Goal: Task Accomplishment & Management: Complete application form

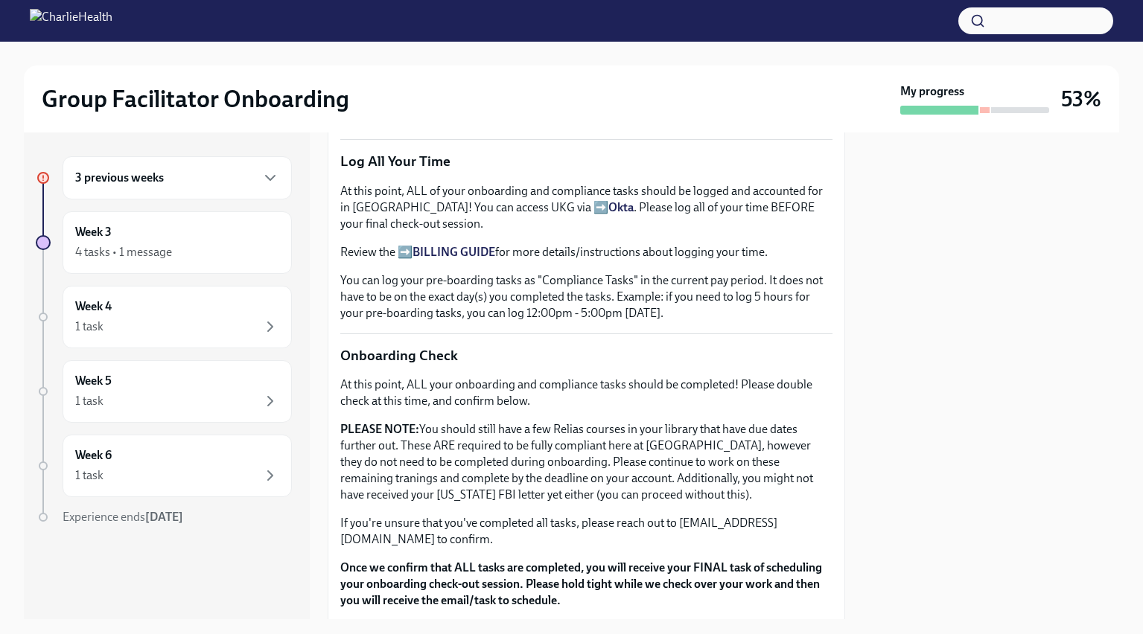
scroll to position [1223, 0]
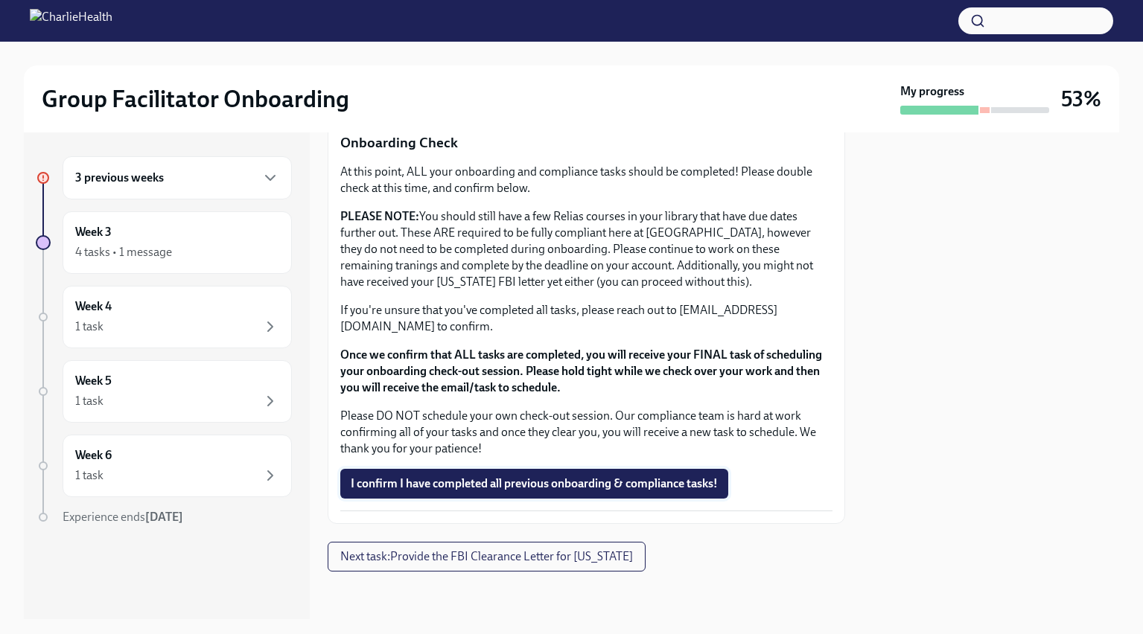
click at [403, 482] on span "I confirm I have completed all previous onboarding & compliance tasks!" at bounding box center [534, 483] width 367 height 15
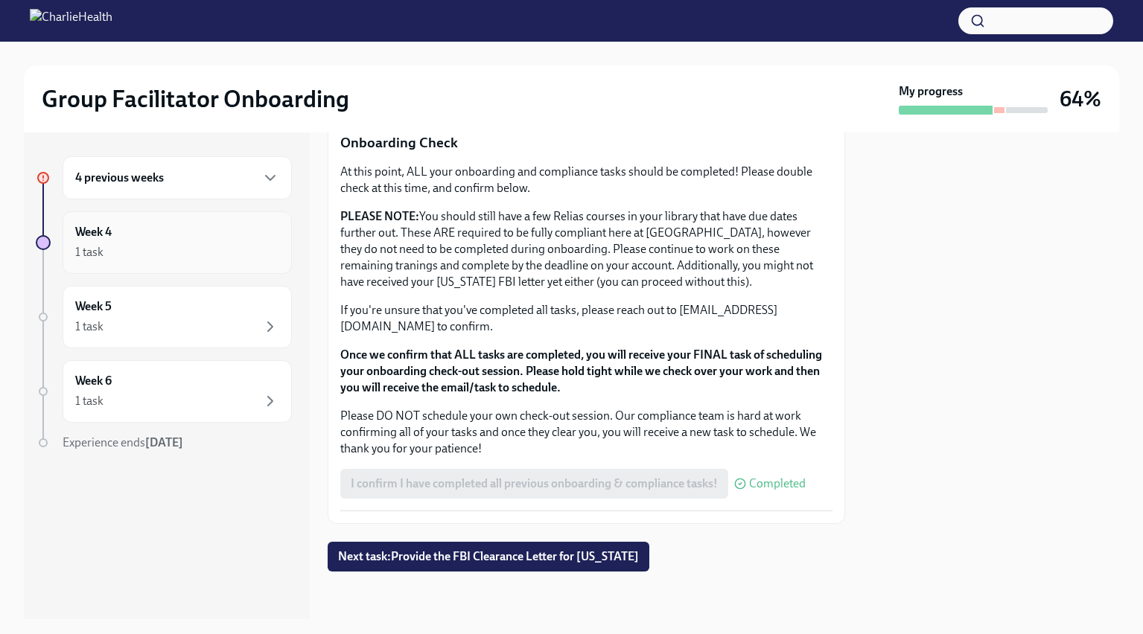
click at [225, 248] on div "1 task" at bounding box center [177, 252] width 204 height 18
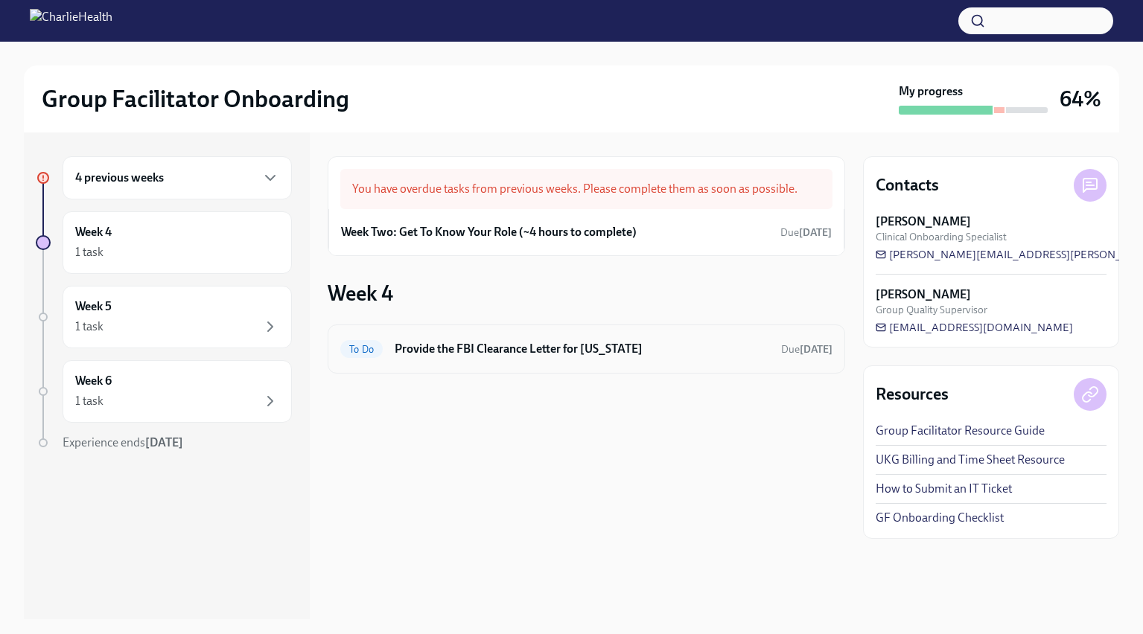
click at [587, 356] on h6 "Provide the FBI Clearance Letter for [US_STATE]" at bounding box center [582, 349] width 374 height 16
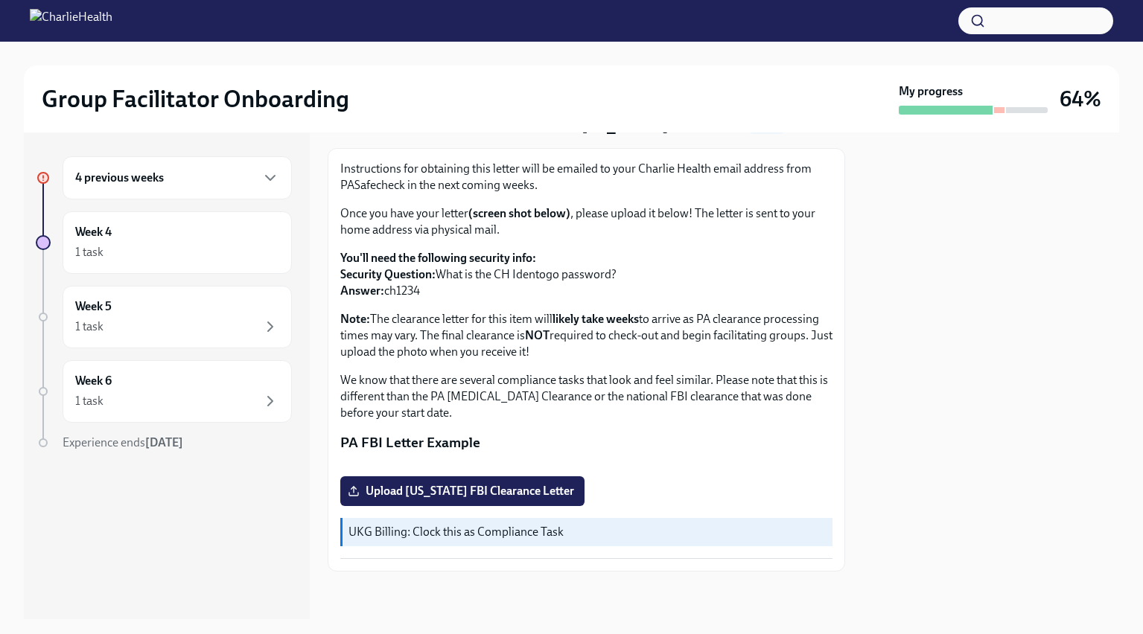
scroll to position [236, 0]
click at [267, 175] on icon "button" at bounding box center [270, 178] width 18 height 18
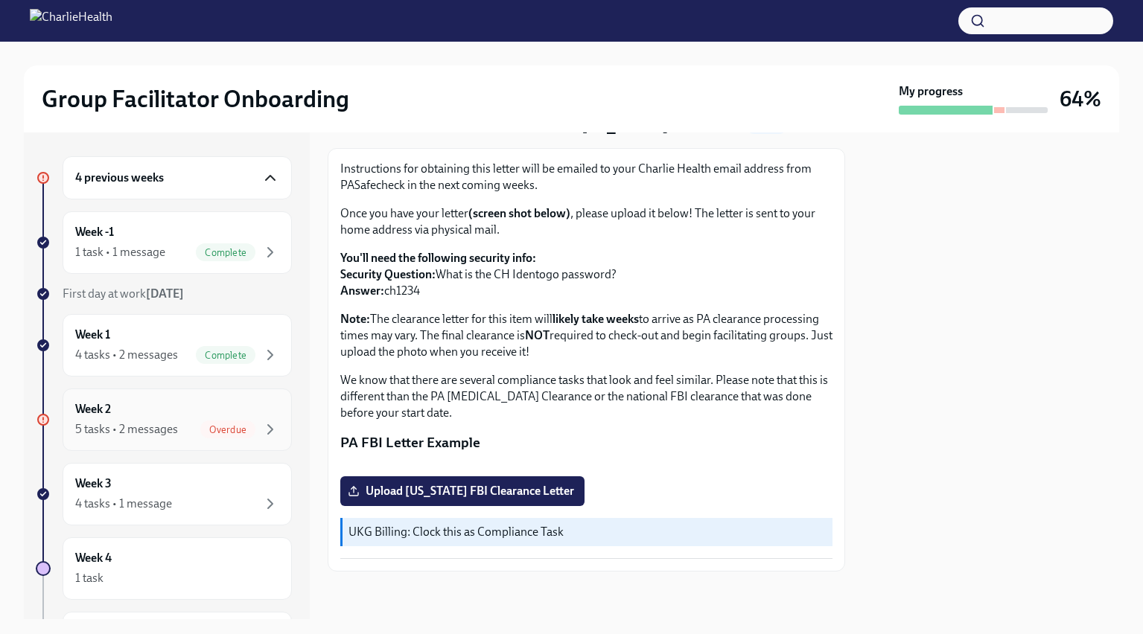
click at [249, 418] on div "Week 2 5 tasks • 2 messages Overdue" at bounding box center [177, 419] width 204 height 37
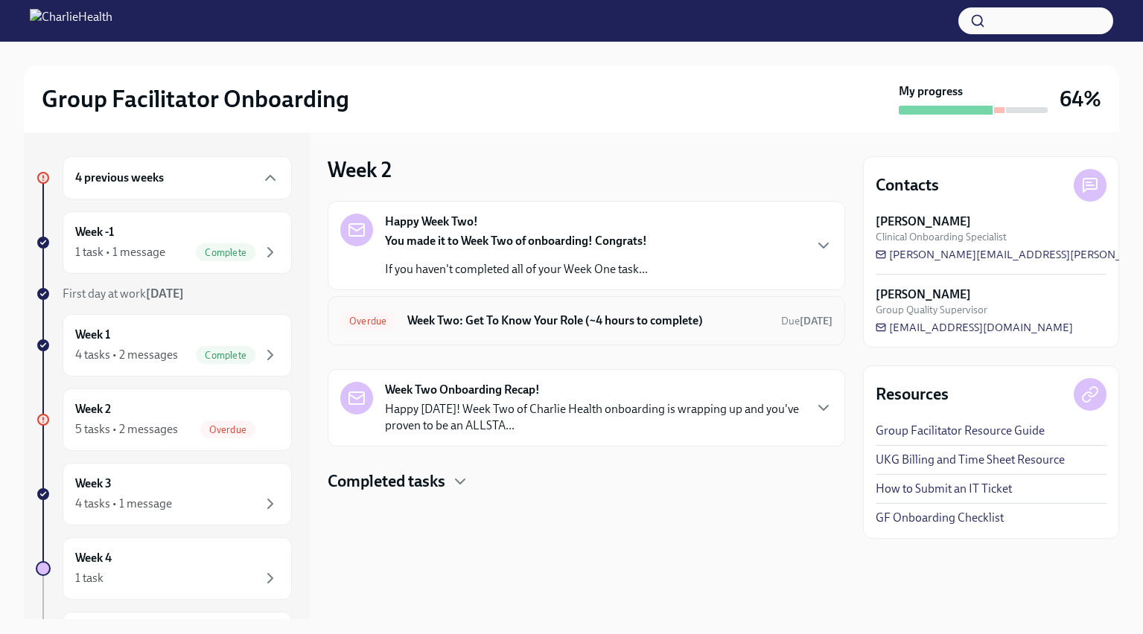
click at [447, 313] on h6 "Week Two: Get To Know Your Role (~4 hours to complete)" at bounding box center [588, 321] width 362 height 16
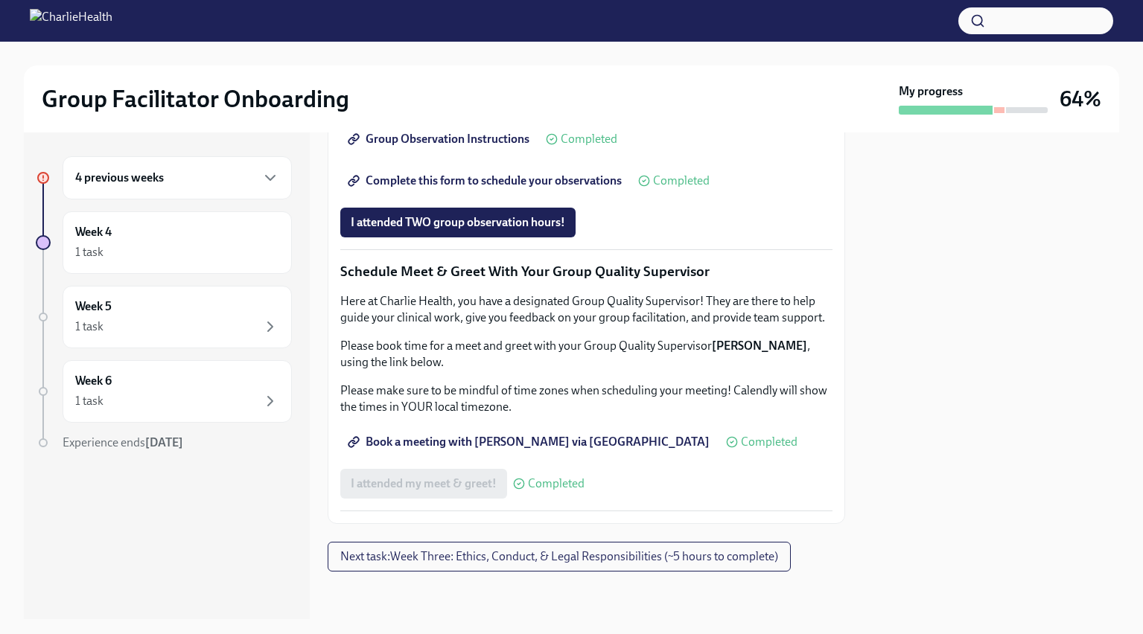
scroll to position [1391, 0]
click at [473, 218] on span "I attended TWO group observation hours!" at bounding box center [458, 222] width 214 height 15
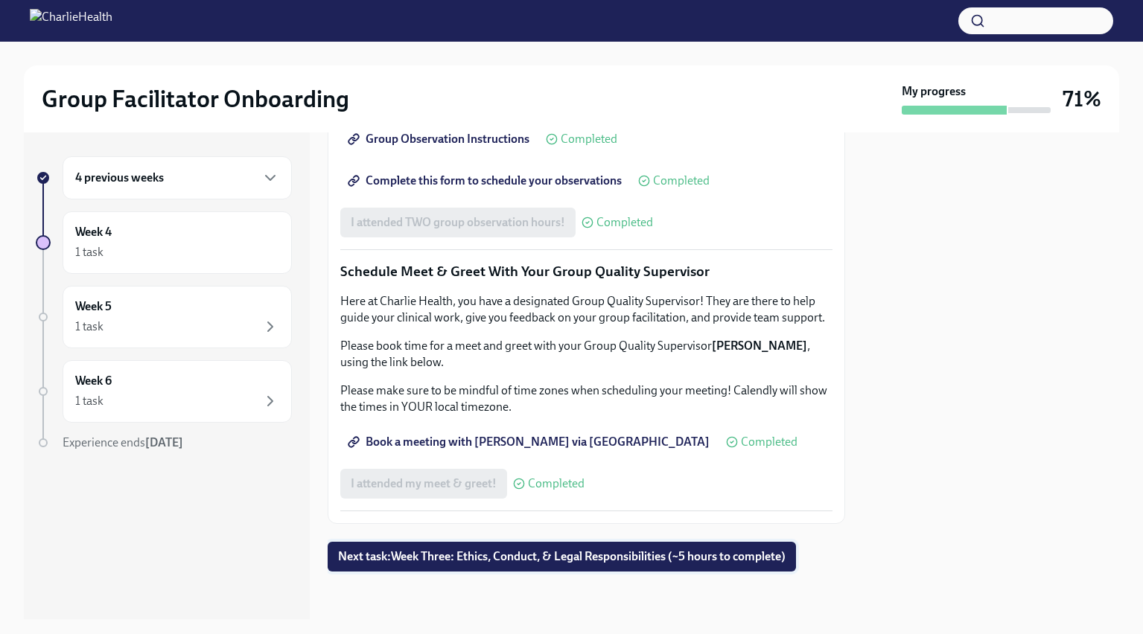
click at [511, 558] on span "Next task : Week Three: Ethics, Conduct, & Legal Responsibilities (~5 hours to …" at bounding box center [561, 556] width 447 height 15
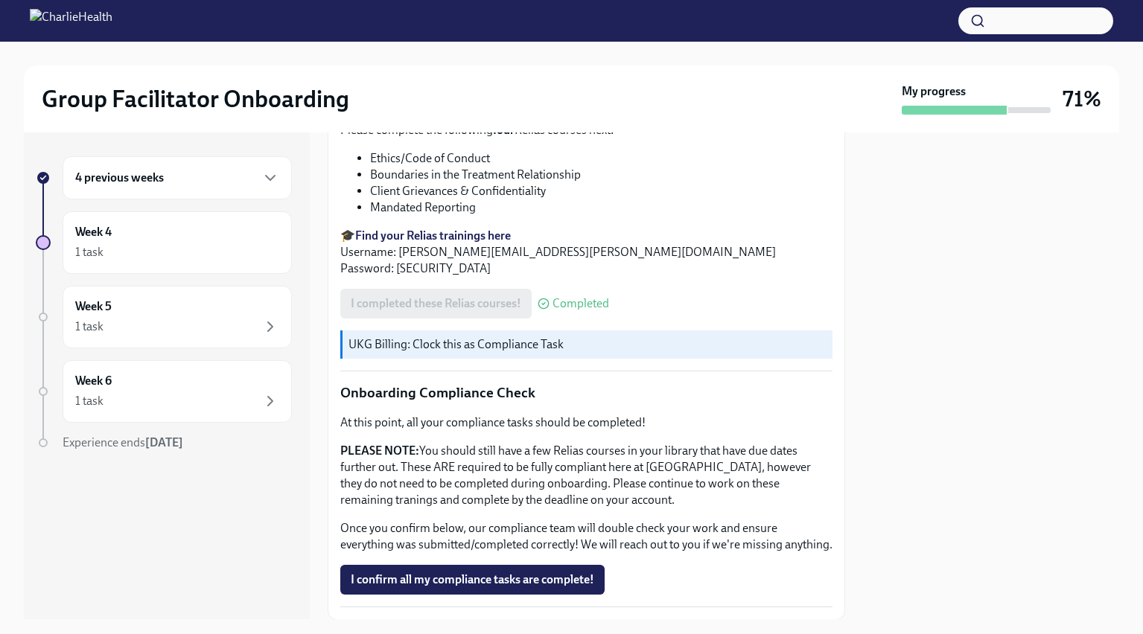
scroll to position [779, 0]
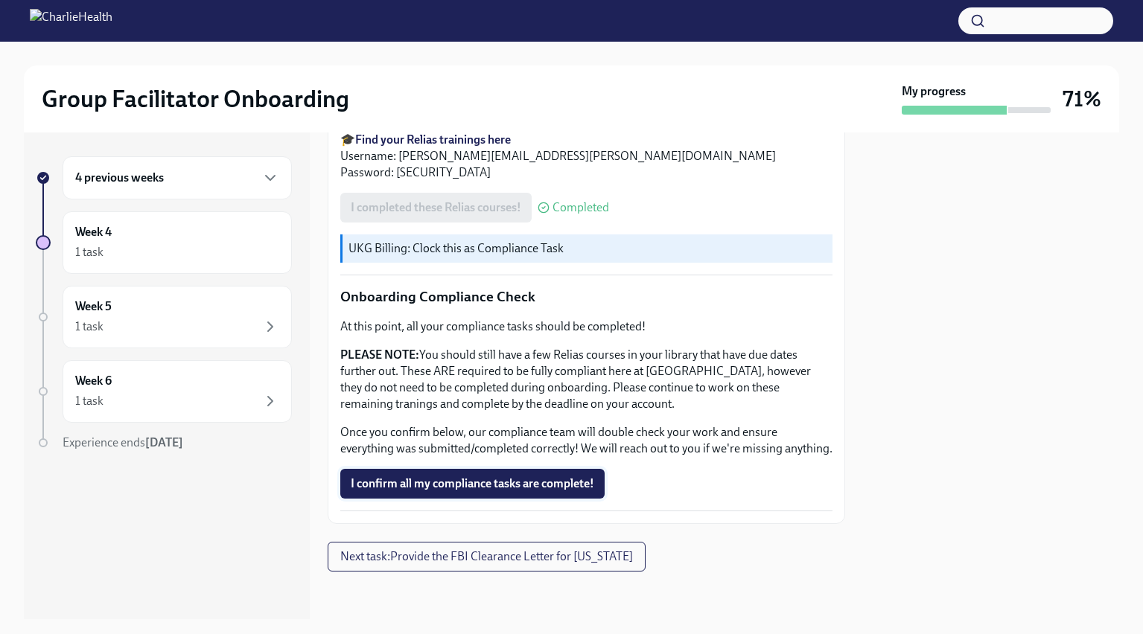
click at [537, 483] on span "I confirm all my compliance tasks are complete!" at bounding box center [472, 483] width 243 height 15
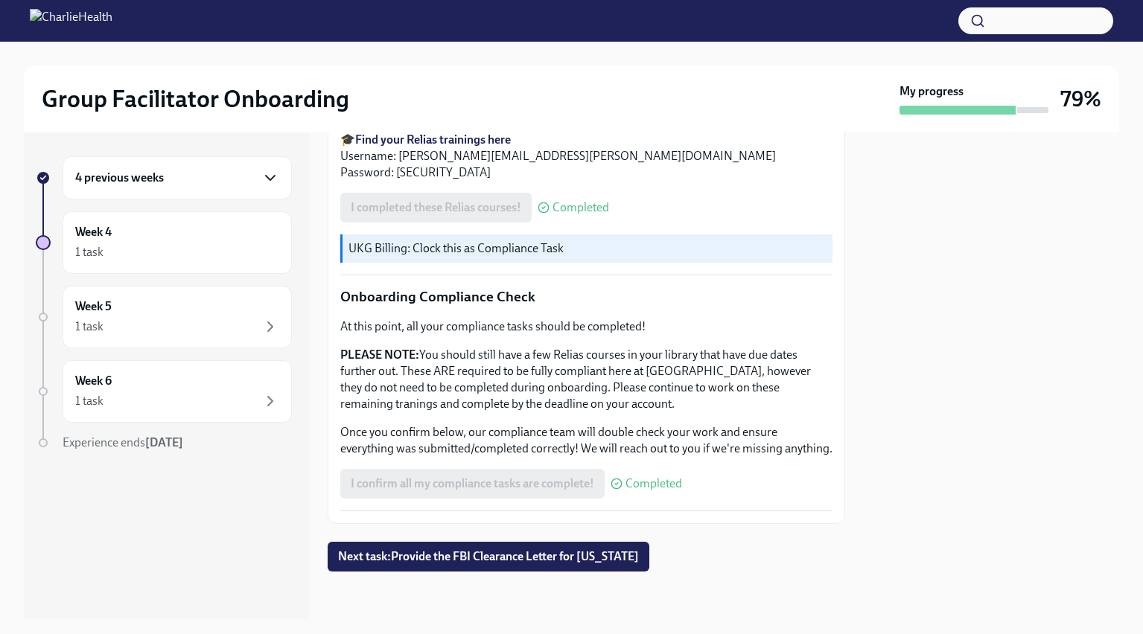
click at [273, 176] on icon "button" at bounding box center [270, 178] width 9 height 4
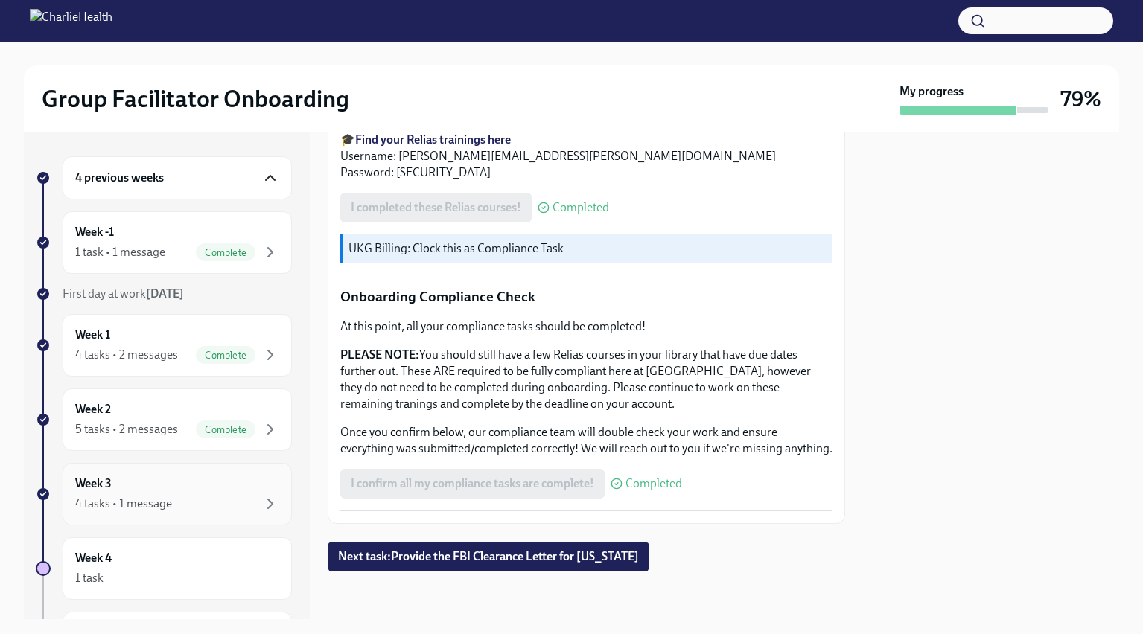
click at [186, 489] on div "Week 3 4 tasks • 1 message" at bounding box center [177, 494] width 204 height 37
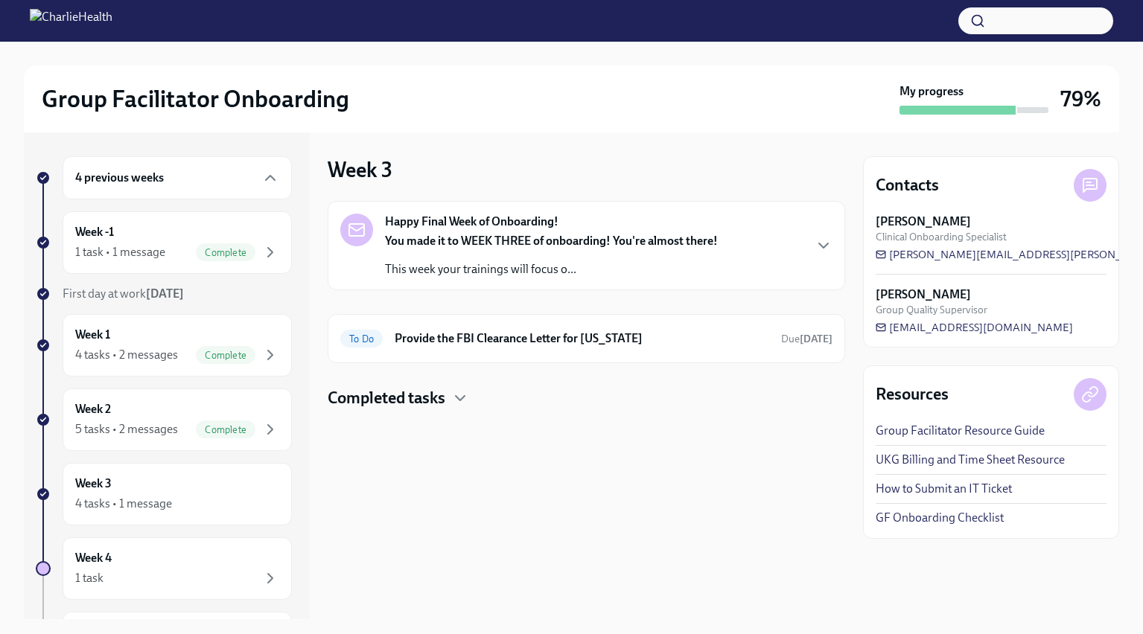
click at [598, 249] on p "You made it to WEEK THREE of onboarding! You're almost there!" at bounding box center [551, 241] width 333 height 16
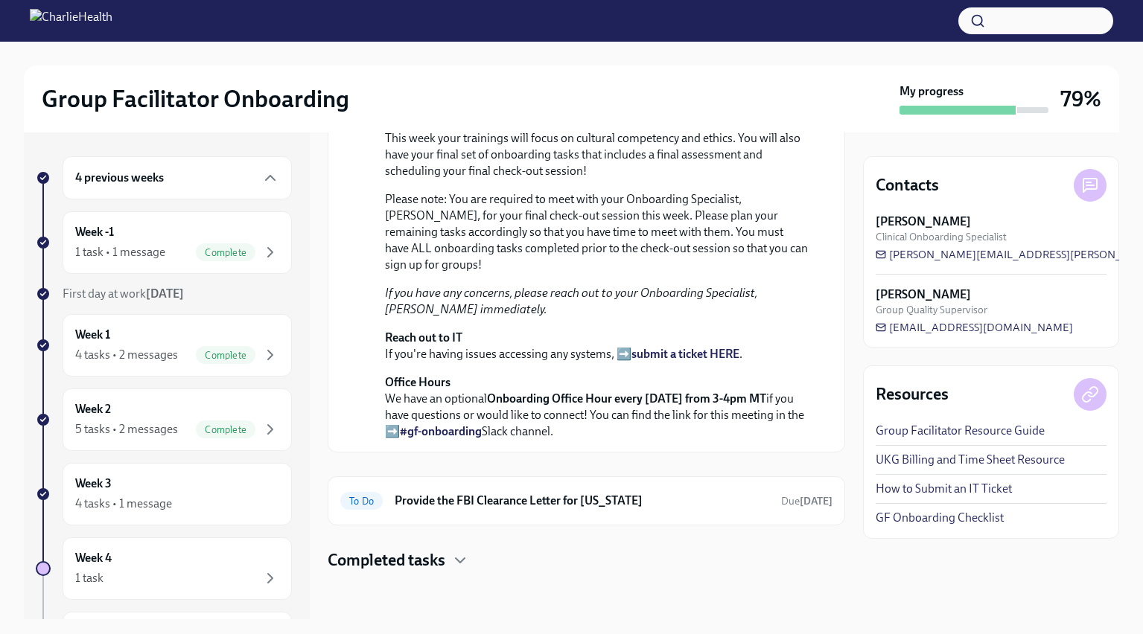
scroll to position [427, 0]
click at [937, 255] on span "[PERSON_NAME][EMAIL_ADDRESS][PERSON_NAME][DOMAIN_NAME]" at bounding box center [1060, 254] width 371 height 15
drag, startPoint x: 1083, startPoint y: 257, endPoint x: 916, endPoint y: 261, distance: 167.6
click at [916, 261] on div "[PERSON_NAME] Clinical Onboarding Specialist [PERSON_NAME][EMAIL_ADDRESS][PERSO…" at bounding box center [990, 238] width 231 height 48
drag, startPoint x: 1043, startPoint y: 250, endPoint x: 193, endPoint y: 1, distance: 886.0
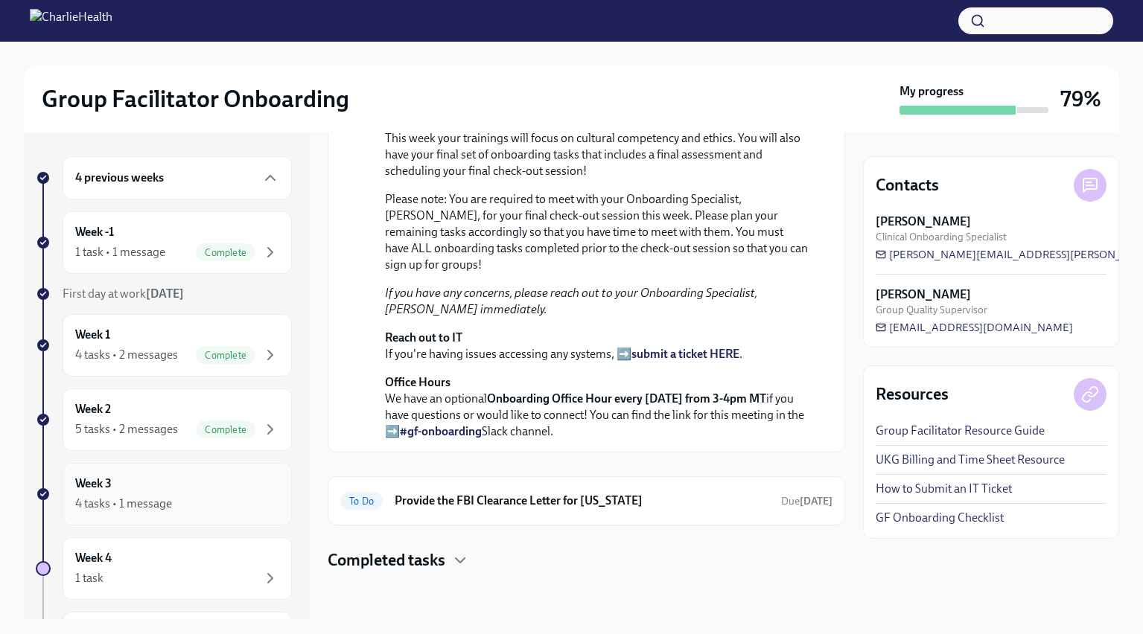
click at [239, 485] on div "Week 3 4 tasks • 1 message" at bounding box center [177, 494] width 204 height 37
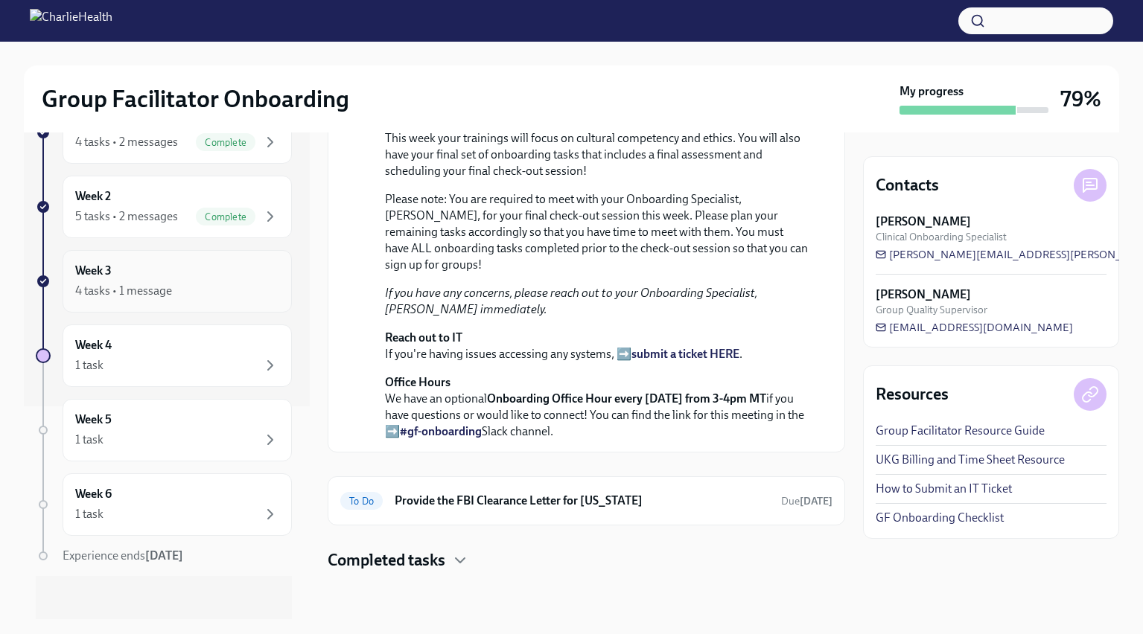
scroll to position [217, 0]
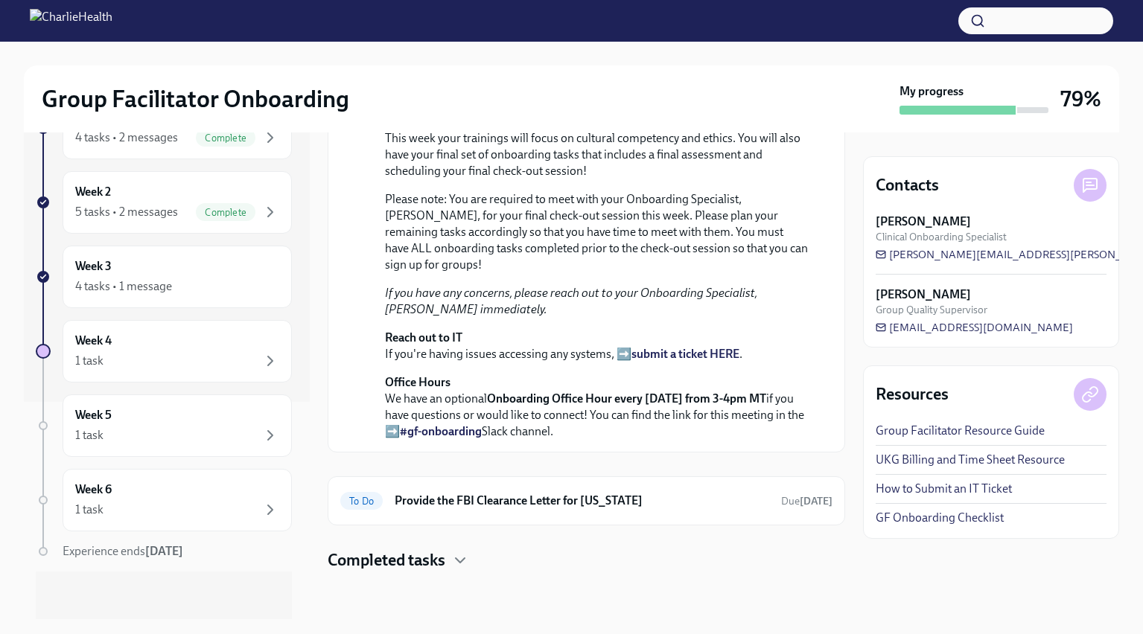
click at [445, 565] on h4 "Completed tasks" at bounding box center [387, 560] width 118 height 22
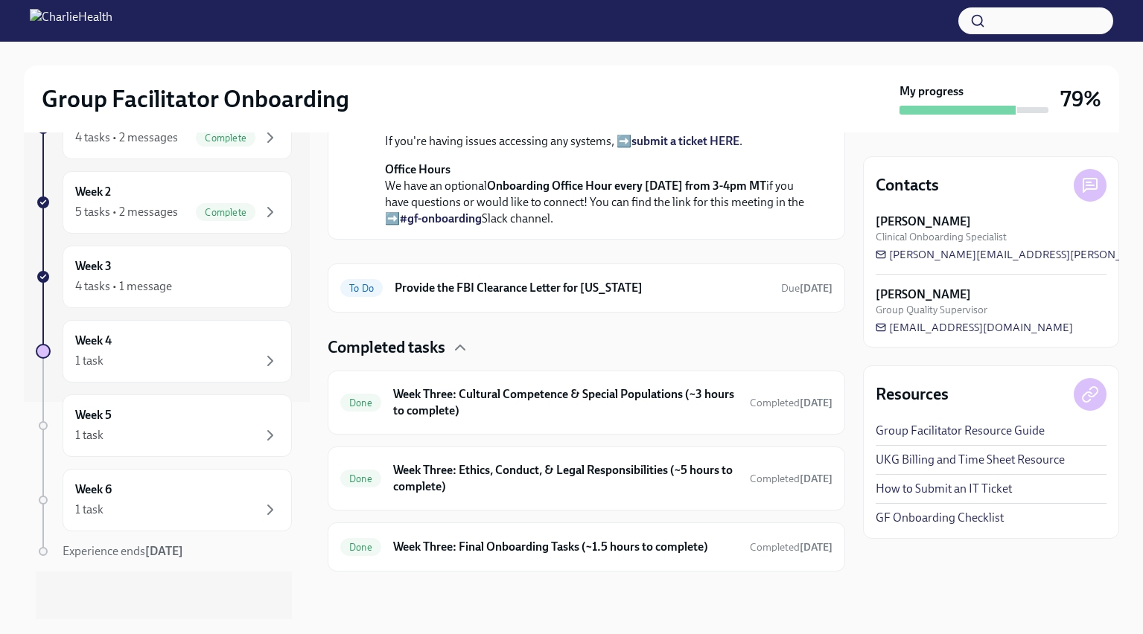
scroll to position [639, 0]
